Goal: Task Accomplishment & Management: Manage account settings

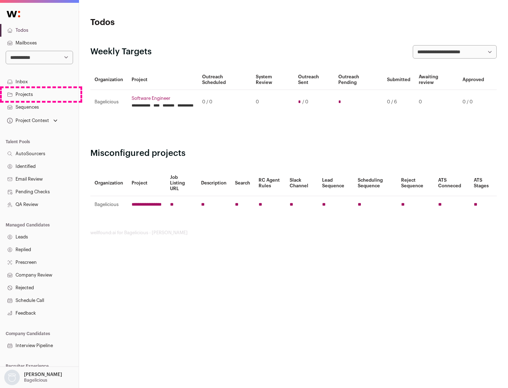
click at [39, 94] on link "Projects" at bounding box center [39, 94] width 79 height 13
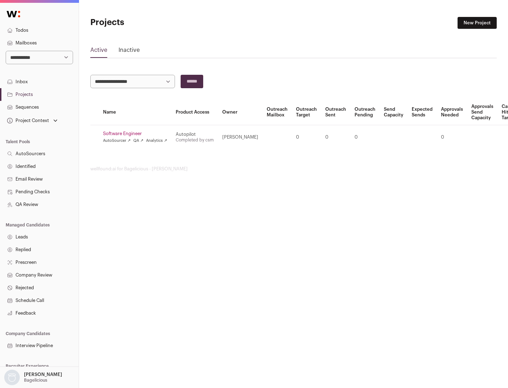
click at [137, 134] on link "Software Engineer" at bounding box center [135, 134] width 64 height 6
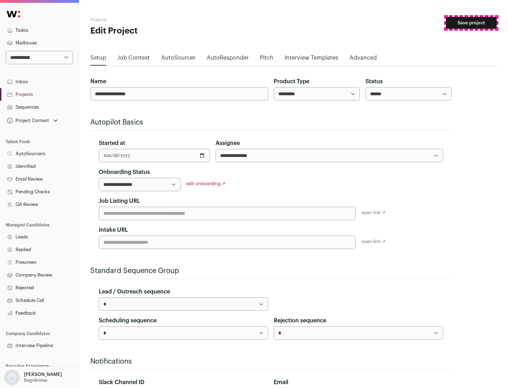
click at [472, 23] on button "Save project" at bounding box center [471, 23] width 51 height 12
